Goal: Navigation & Orientation: Find specific page/section

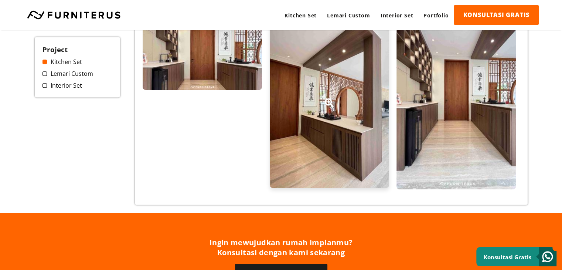
scroll to position [407, 0]
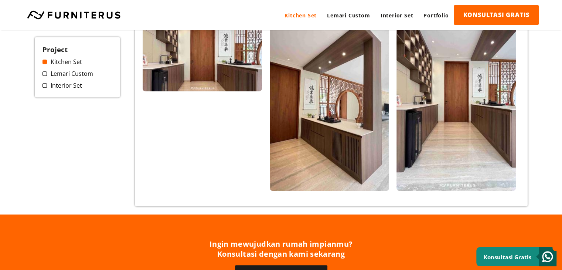
click at [296, 18] on link "Kitchen Set" at bounding box center [301, 15] width 43 height 20
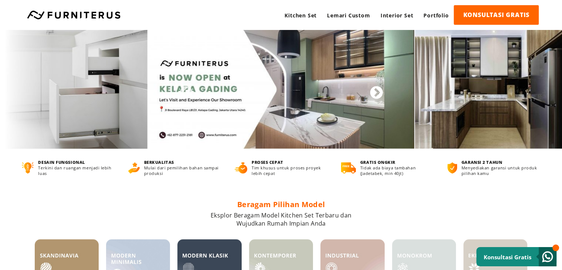
click at [377, 92] on button "Next" at bounding box center [372, 89] width 7 height 7
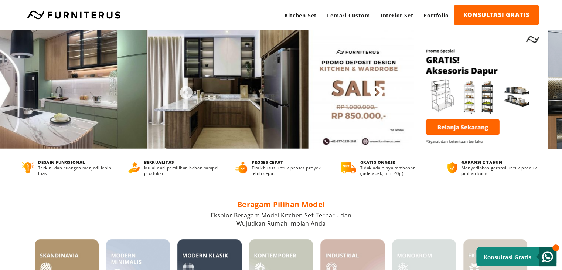
click at [377, 92] on button "Next" at bounding box center [372, 89] width 7 height 7
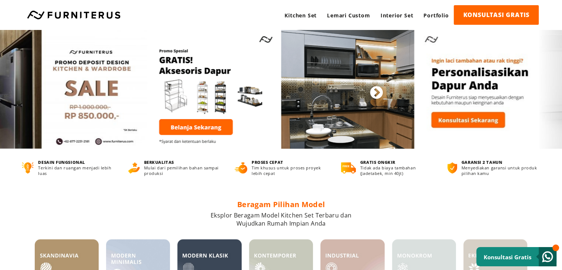
click at [377, 92] on button "Next" at bounding box center [372, 89] width 7 height 7
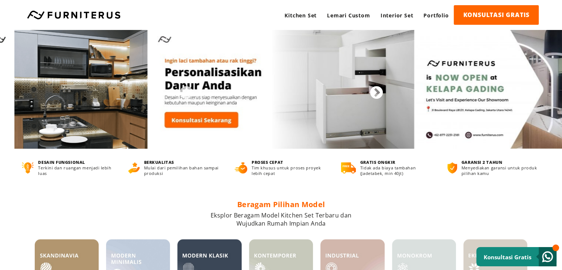
click at [377, 92] on button "Next" at bounding box center [372, 89] width 7 height 7
